Goal: Find specific page/section: Find specific page/section

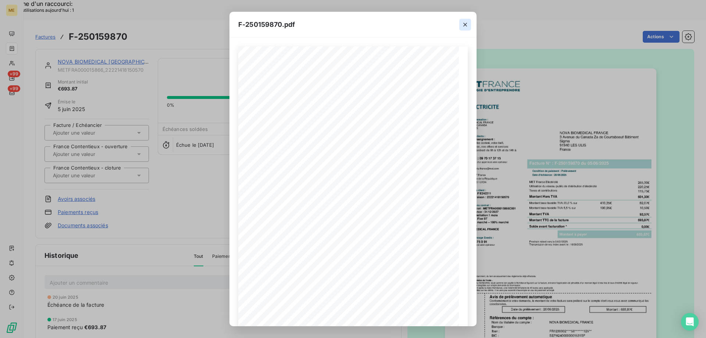
click at [463, 24] on icon "button" at bounding box center [464, 24] width 7 height 7
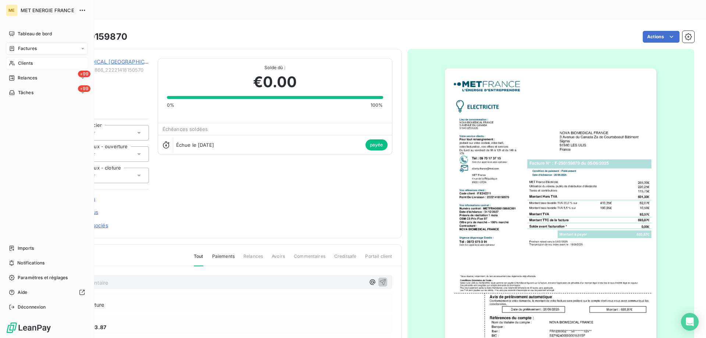
click at [18, 60] on div "Clients" at bounding box center [47, 63] width 82 height 12
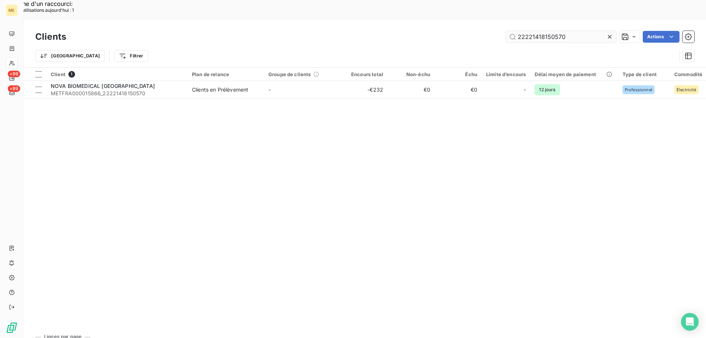
click at [555, 31] on input "22221418150570" at bounding box center [561, 37] width 110 height 12
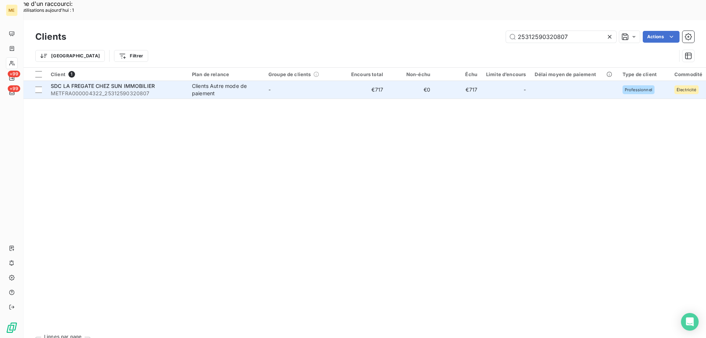
type input "25312590320807"
click at [136, 90] on span "METFRA000004322_25312590320807" at bounding box center [117, 93] width 132 height 7
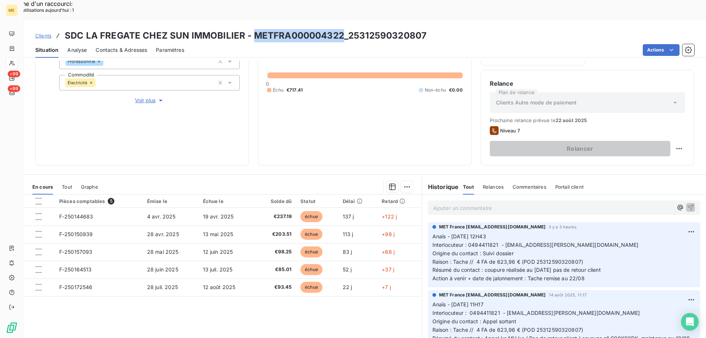
copy h3 "METFRA000004322"
drag, startPoint x: 253, startPoint y: 15, endPoint x: 339, endPoint y: 18, distance: 86.4
click at [339, 29] on h3 "SDC LA FREGATE CHEZ SUN IMMOBILIER - METFRA000004322_25312590320807" at bounding box center [246, 35] width 362 height 13
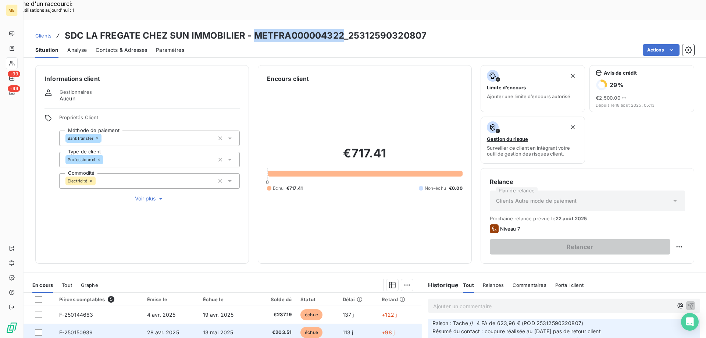
scroll to position [98, 0]
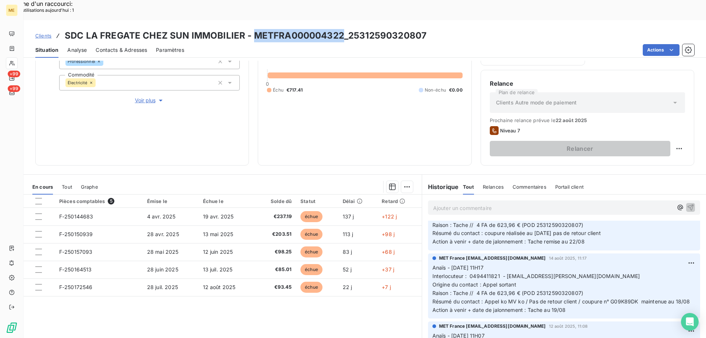
click at [112, 46] on span "Contacts & Adresses" at bounding box center [121, 49] width 51 height 7
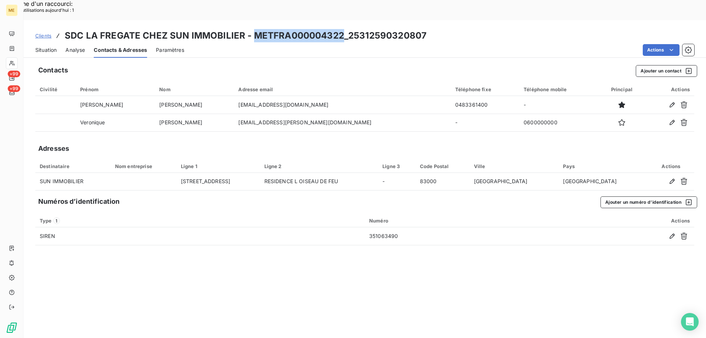
click at [40, 46] on span "Situation" at bounding box center [45, 49] width 21 height 7
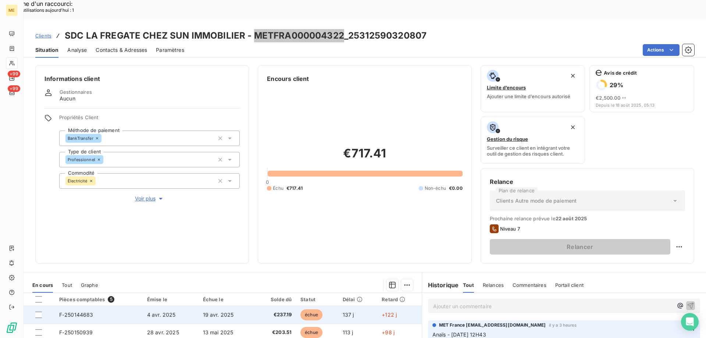
scroll to position [74, 0]
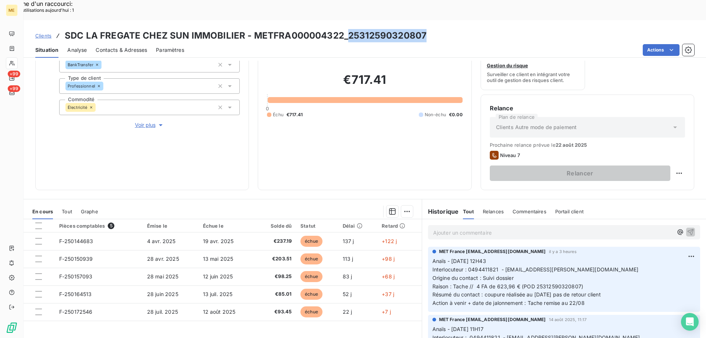
copy h3 "25312590320807"
drag, startPoint x: 431, startPoint y: 14, endPoint x: 347, endPoint y: 18, distance: 84.6
click at [347, 29] on div "Clients SDC LA FREGATE CHEZ SUN IMMOBILIER - METFRA000004322_25312590320807" at bounding box center [365, 35] width 682 height 13
